Goal: Task Accomplishment & Management: Use online tool/utility

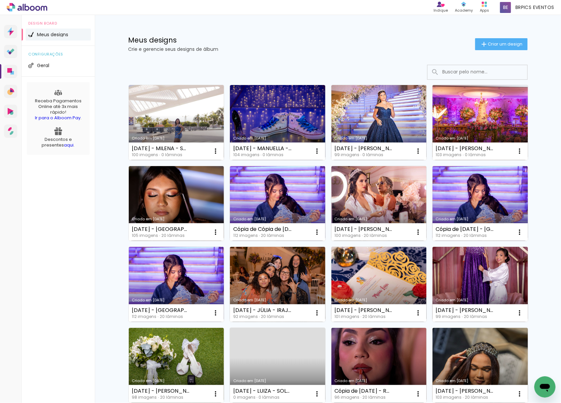
click at [361, 113] on link "Criado em [DATE]" at bounding box center [378, 122] width 95 height 75
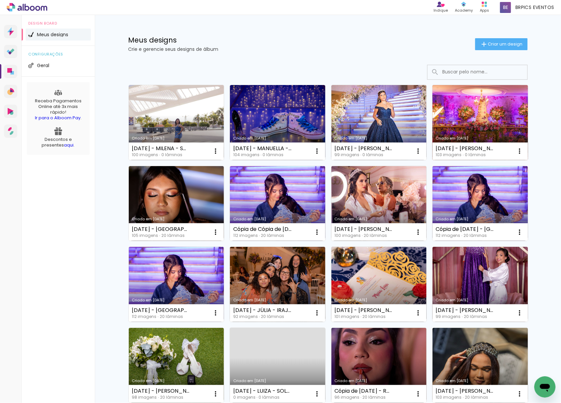
click at [499, 121] on link "Criado em [DATE]" at bounding box center [479, 122] width 95 height 75
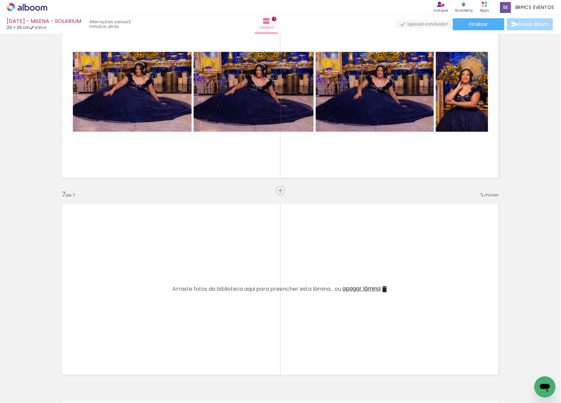
scroll to position [1042, 0]
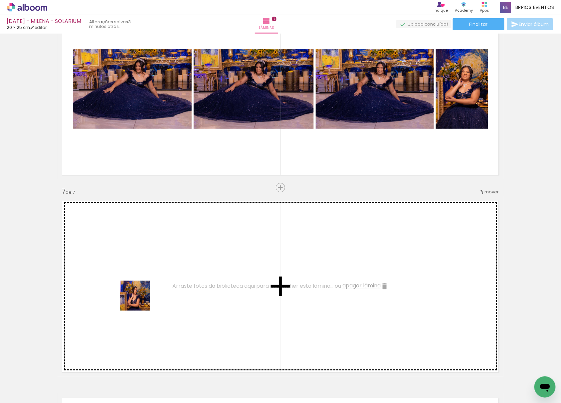
drag, startPoint x: 140, startPoint y: 301, endPoint x: 181, endPoint y: 372, distance: 82.5
click at [140, 269] on quentale-workspace at bounding box center [280, 201] width 561 height 403
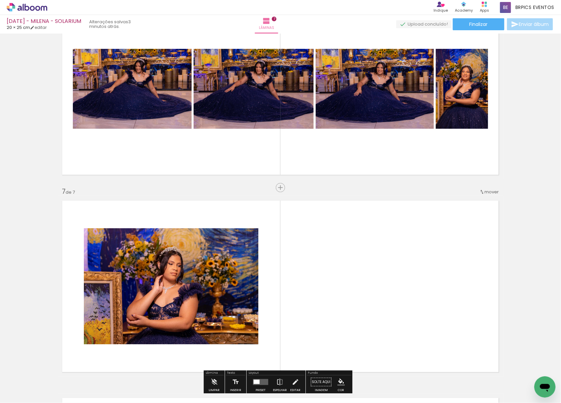
drag, startPoint x: 204, startPoint y: 331, endPoint x: 233, endPoint y: 330, distance: 29.3
click at [281, 256] on quentale-workspace at bounding box center [280, 201] width 561 height 403
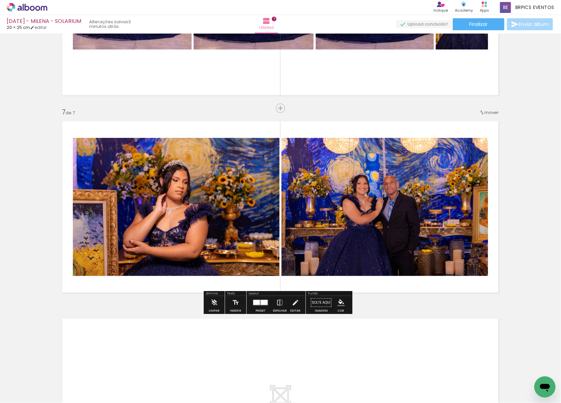
scroll to position [1131, 0]
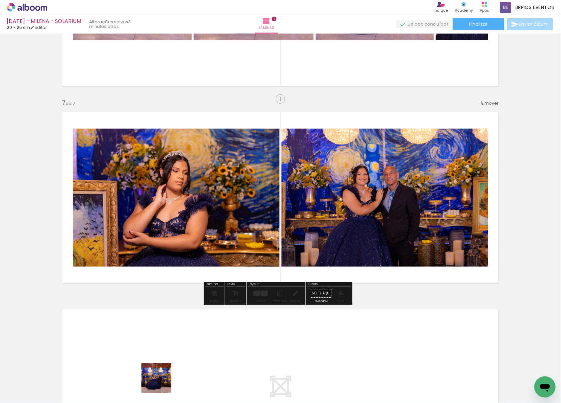
drag, startPoint x: 161, startPoint y: 383, endPoint x: 242, endPoint y: 329, distance: 97.7
click at [291, 206] on quentale-workspace at bounding box center [280, 201] width 561 height 403
